Goal: Transaction & Acquisition: Purchase product/service

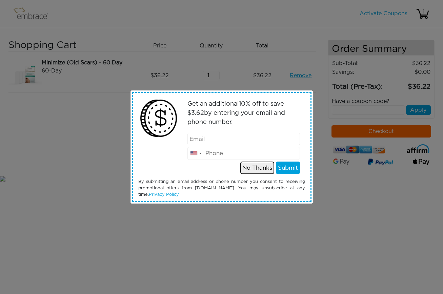
click at [257, 167] on button "No Thanks" at bounding box center [257, 168] width 34 height 13
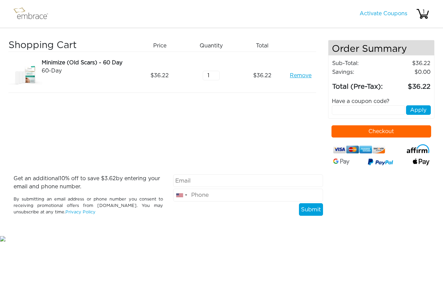
click at [34, 8] on img at bounding box center [34, 13] width 44 height 17
click at [34, 17] on img at bounding box center [34, 13] width 44 height 17
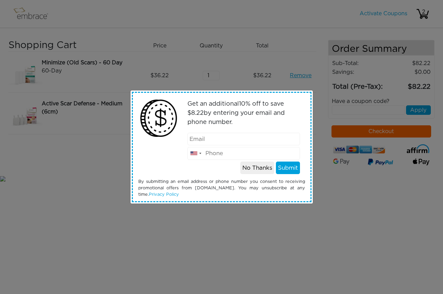
click at [187, 255] on div "Get an additional 10 % off to save $ 8.22 by entering your email and phone numb…" at bounding box center [221, 147] width 443 height 294
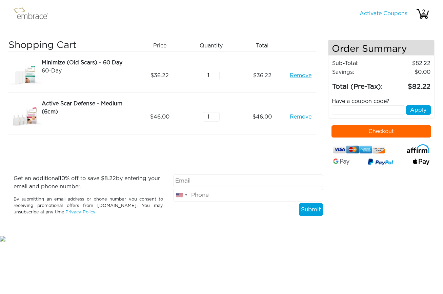
click at [354, 110] on input "text" at bounding box center [368, 109] width 73 height 9
click at [364, 134] on button "Checkout" at bounding box center [382, 131] width 100 height 12
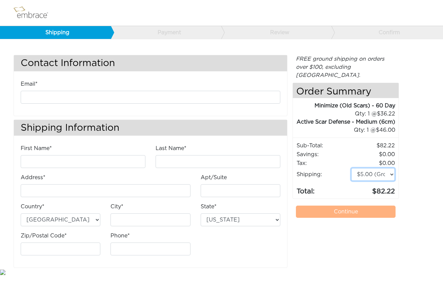
click at [367, 170] on select "$5.00 (Ground) $15.00 (Express Saver) $20.00 (Two Day) $30.00 (Overnight)" at bounding box center [373, 174] width 44 height 13
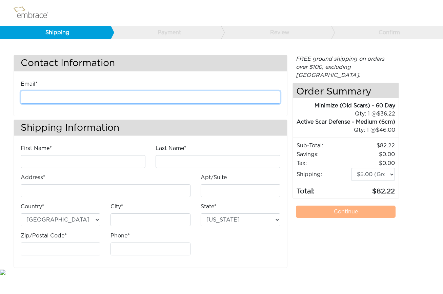
click at [234, 93] on input "email" at bounding box center [151, 97] width 260 height 13
type input "adrapac@gmail.com"
type input "Alexandra"
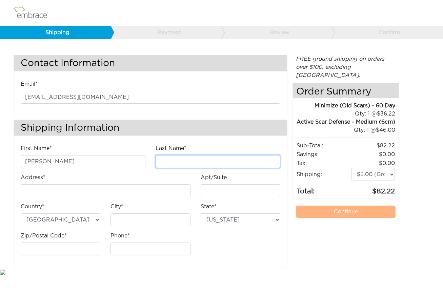
type input "Drapac"
type input "3745 Monon Street"
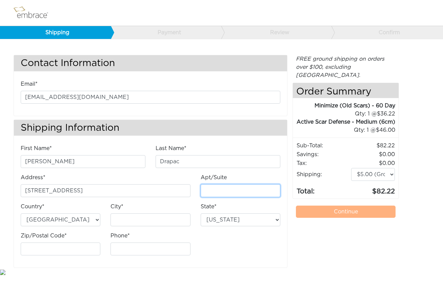
type input "Unit 1"
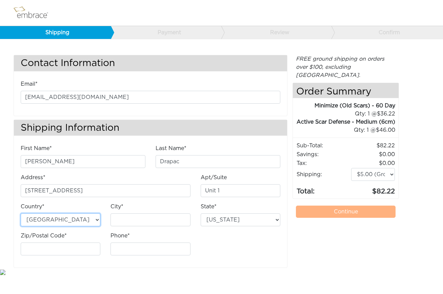
type input "LOS ANGELES"
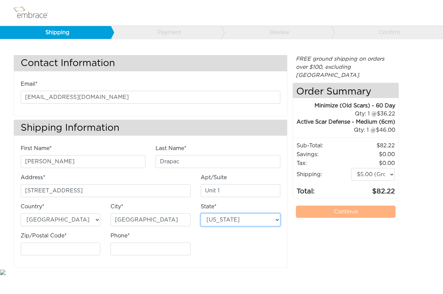
select select "CA"
type input "91356"
type input "8188098403"
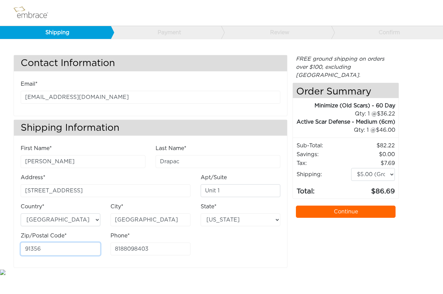
click at [74, 248] on input "91356" at bounding box center [61, 249] width 80 height 13
type input "90027"
click at [231, 254] on div "First Name* Alexandra Last Name* Drapac Address* 3745 Monon Street Apt/Suite" at bounding box center [151, 202] width 270 height 117
click at [330, 206] on link "Continue" at bounding box center [346, 212] width 100 height 12
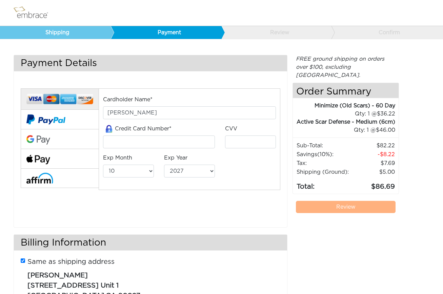
select select "10"
select select "2027"
click at [147, 135] on div "Credit Card Number*" at bounding box center [159, 137] width 112 height 24
click at [148, 142] on input "tel" at bounding box center [159, 142] width 112 height 13
type input "370382509615260"
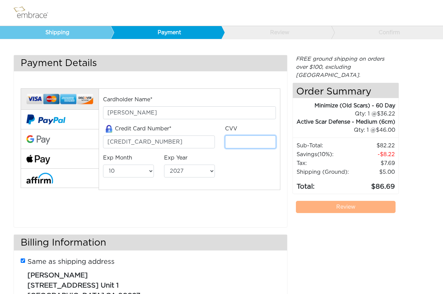
type input "8226"
select select "3"
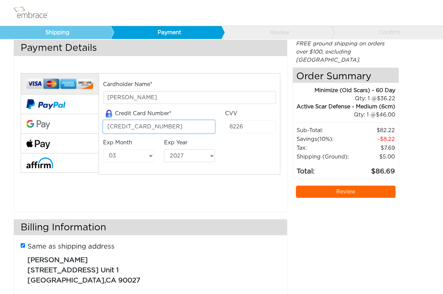
scroll to position [37, 0]
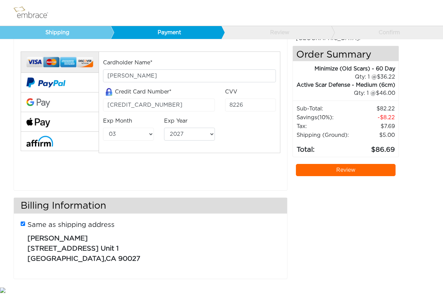
click at [348, 164] on link "Review" at bounding box center [346, 170] width 100 height 12
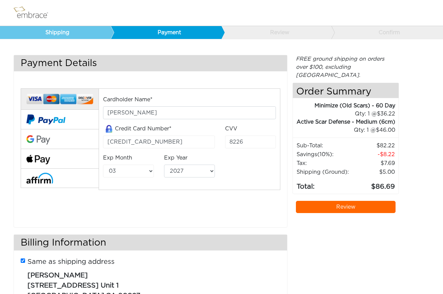
click at [348, 201] on link "Review" at bounding box center [346, 207] width 100 height 12
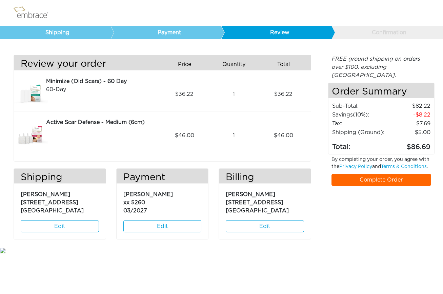
click at [347, 180] on link "Complete Order" at bounding box center [382, 180] width 100 height 12
